Goal: Transaction & Acquisition: Book appointment/travel/reservation

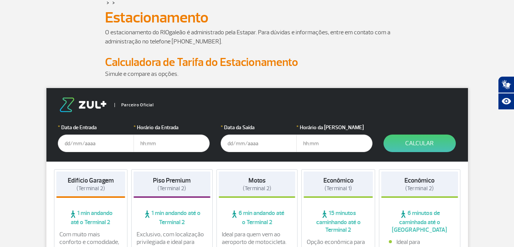
scroll to position [76, 0]
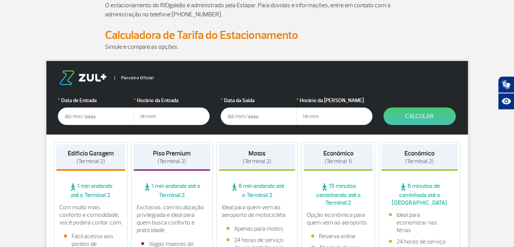
click at [73, 113] on input "text" at bounding box center [96, 115] width 76 height 17
click at [83, 115] on input "01/08/2025" at bounding box center [96, 115] width 76 height 17
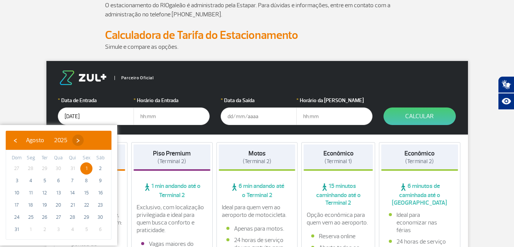
click at [84, 141] on span "›" at bounding box center [77, 139] width 11 height 11
click at [31, 168] on span "1" at bounding box center [31, 168] width 12 height 12
type input "01/09/2025"
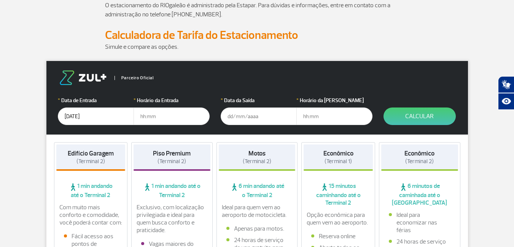
click at [163, 116] on input "text" at bounding box center [172, 115] width 76 height 17
type input "0"
type input "00:10"
click at [394, 48] on p "Simule e compare as opções." at bounding box center [257, 46] width 304 height 9
click at [72, 116] on input "01/09/2025" at bounding box center [96, 115] width 76 height 17
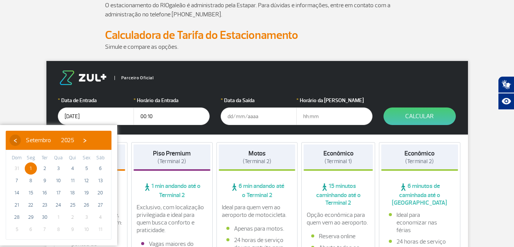
click at [14, 140] on span "‹" at bounding box center [15, 139] width 11 height 11
click at [15, 229] on span "31" at bounding box center [17, 229] width 12 height 12
type input "[DATE]"
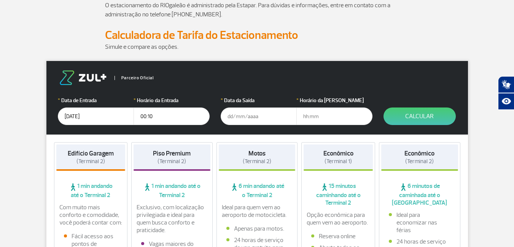
click at [143, 116] on input "00:10" at bounding box center [172, 115] width 76 height 17
click at [164, 115] on input "00:10" at bounding box center [172, 115] width 76 height 17
type input "0"
type input "1"
type input "23:00"
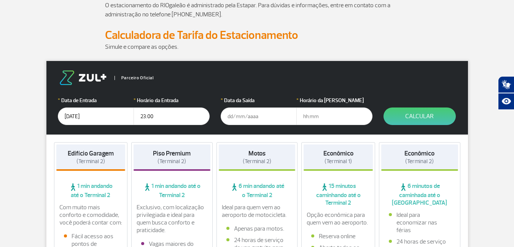
click at [236, 115] on input "text" at bounding box center [259, 115] width 76 height 17
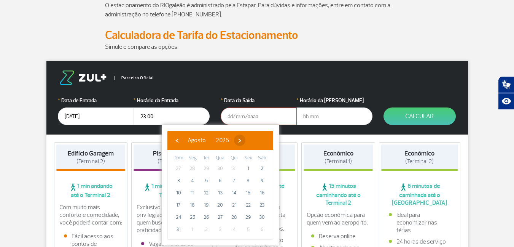
click at [245, 141] on span "›" at bounding box center [239, 139] width 11 height 11
click at [194, 179] on span "8" at bounding box center [192, 180] width 12 height 12
type input "[DATE]"
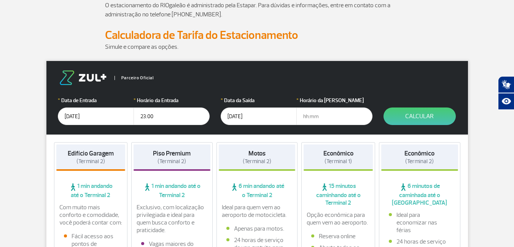
click at [326, 118] on input "text" at bounding box center [334, 115] width 76 height 17
type input "17:00"
click at [410, 113] on button "Calcular" at bounding box center [419, 115] width 72 height 17
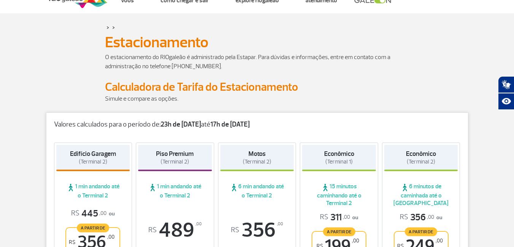
scroll to position [0, 0]
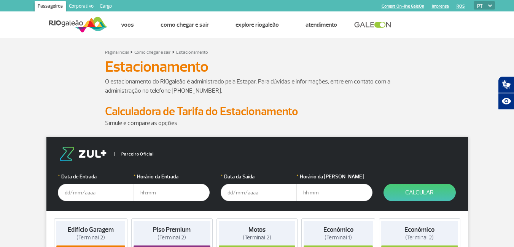
click at [81, 192] on input "text" at bounding box center [96, 191] width 76 height 17
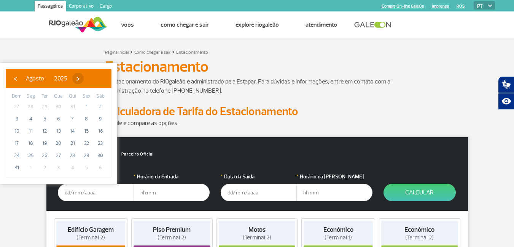
click at [84, 77] on span "›" at bounding box center [77, 78] width 11 height 11
click at [32, 105] on span "1" at bounding box center [31, 106] width 12 height 12
type input "01/09/2025"
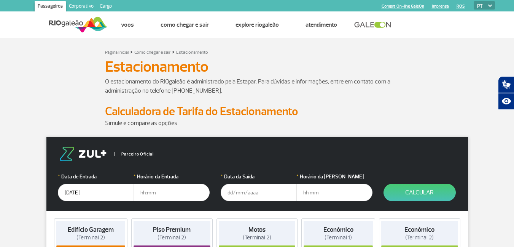
click at [153, 188] on input "text" at bounding box center [172, 191] width 76 height 17
type input "00:01"
click at [243, 192] on input "text" at bounding box center [259, 191] width 76 height 17
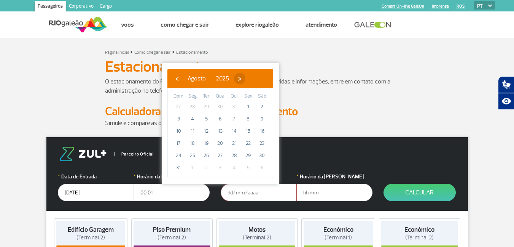
click at [245, 78] on span "›" at bounding box center [239, 78] width 11 height 11
click at [193, 119] on span "8" at bounding box center [192, 119] width 12 height 12
type input "[DATE]"
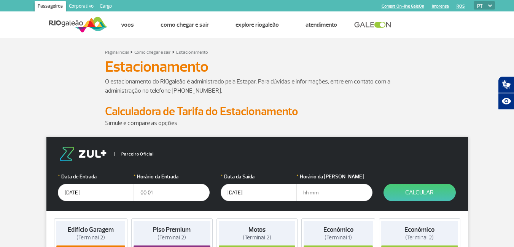
click at [309, 191] on input "text" at bounding box center [334, 191] width 76 height 17
type input "17:00"
click at [420, 187] on button "Calcular" at bounding box center [419, 191] width 72 height 17
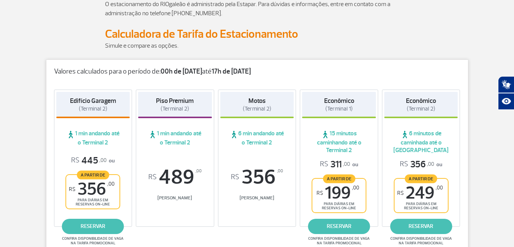
scroll to position [38, 0]
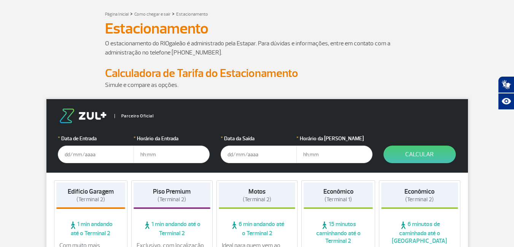
click at [75, 156] on input "text" at bounding box center [96, 153] width 76 height 17
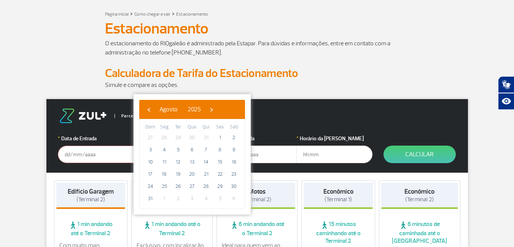
click at [205, 136] on span "31" at bounding box center [206, 137] width 12 height 12
click at [150, 198] on span "31" at bounding box center [150, 198] width 12 height 12
type input "[DATE]"
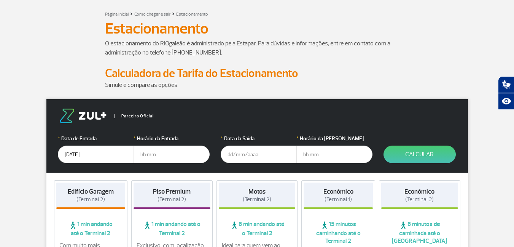
click at [148, 160] on input "text" at bounding box center [172, 153] width 76 height 17
type input "23:30"
click at [234, 153] on input "text" at bounding box center [259, 153] width 76 height 17
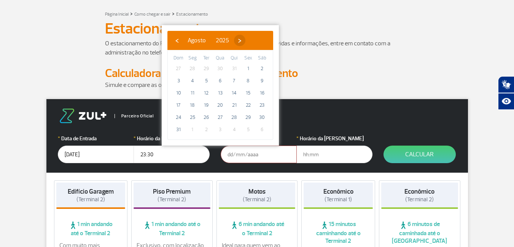
click at [245, 39] on span "›" at bounding box center [239, 40] width 11 height 11
drag, startPoint x: 198, startPoint y: 84, endPoint x: 192, endPoint y: 80, distance: 6.7
click at [192, 80] on span "8" at bounding box center [192, 81] width 12 height 12
type input "[DATE]"
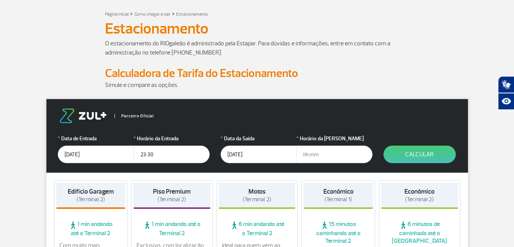
click at [325, 157] on input "text" at bounding box center [334, 153] width 76 height 17
type input "17:00"
click at [448, 153] on button "Calcular" at bounding box center [419, 153] width 72 height 17
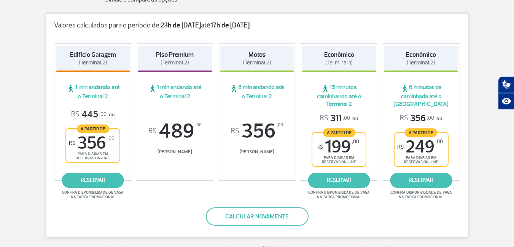
scroll to position [152, 0]
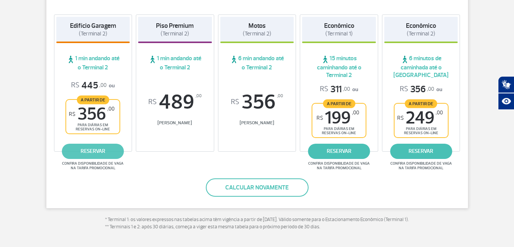
click at [81, 157] on link "reservar" at bounding box center [93, 150] width 62 height 15
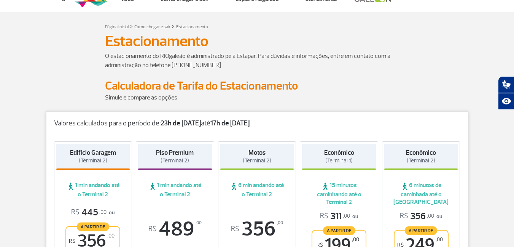
scroll to position [0, 0]
